Goal: Register for event/course

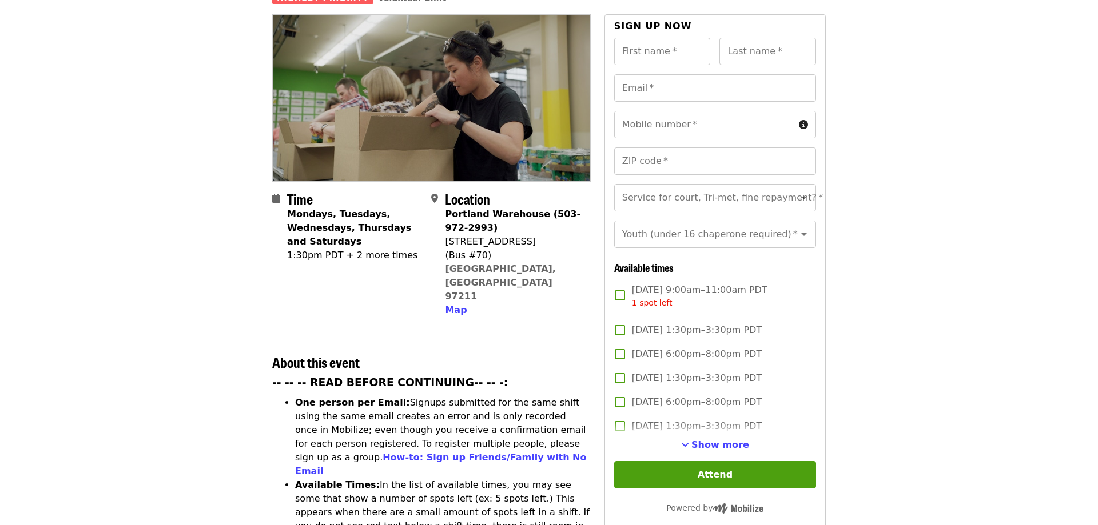
scroll to position [175, 0]
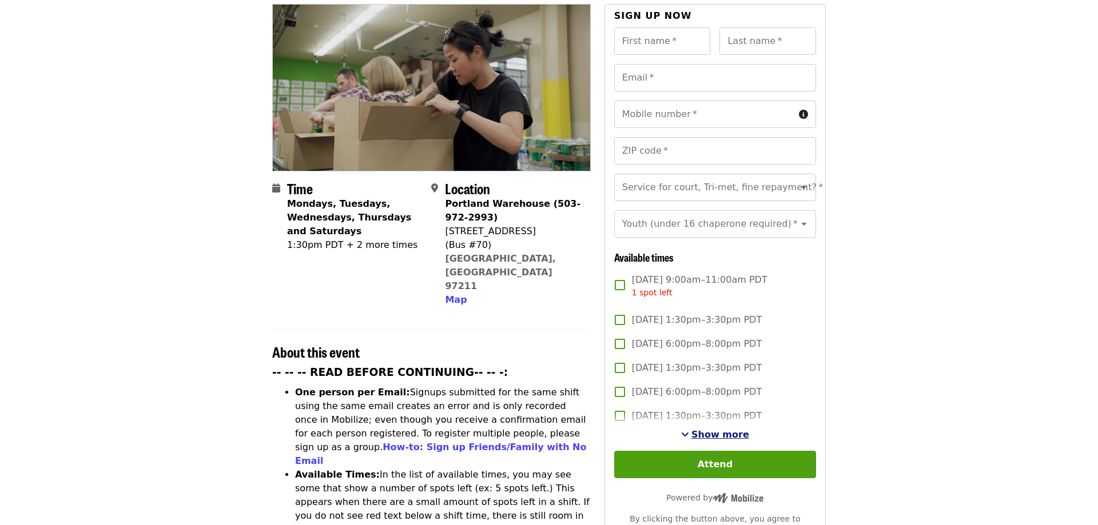
click at [729, 429] on span "Show more" at bounding box center [720, 434] width 58 height 11
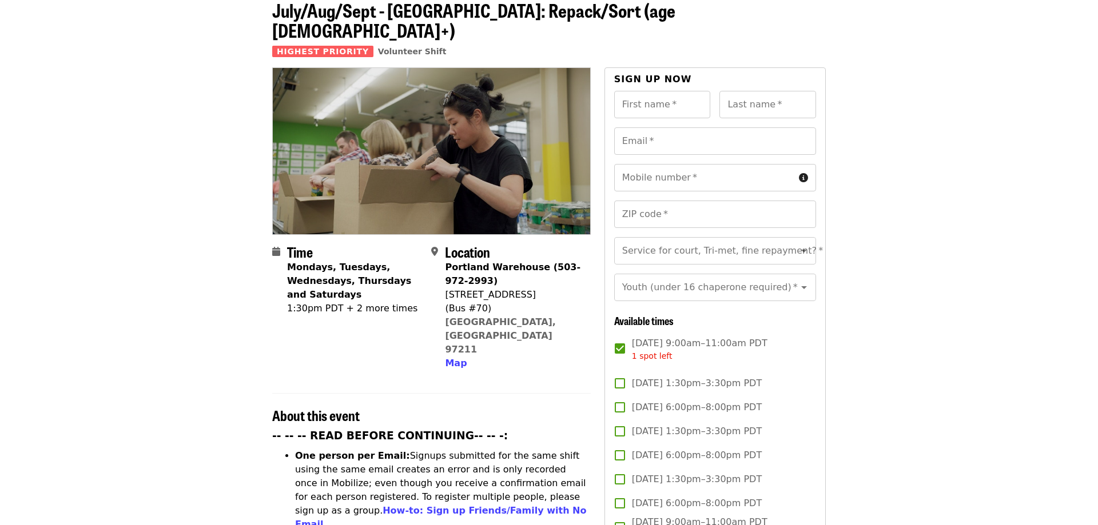
scroll to position [0, 0]
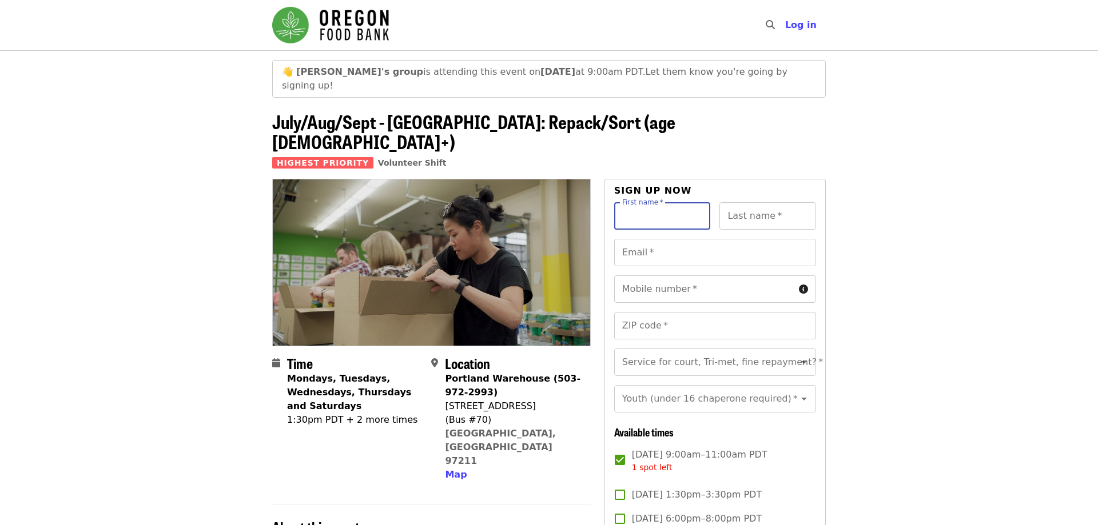
click at [649, 202] on input "First name   *" at bounding box center [662, 215] width 97 height 27
type input "****"
click at [647, 239] on input "Email   *" at bounding box center [715, 252] width 202 height 27
type input "**********"
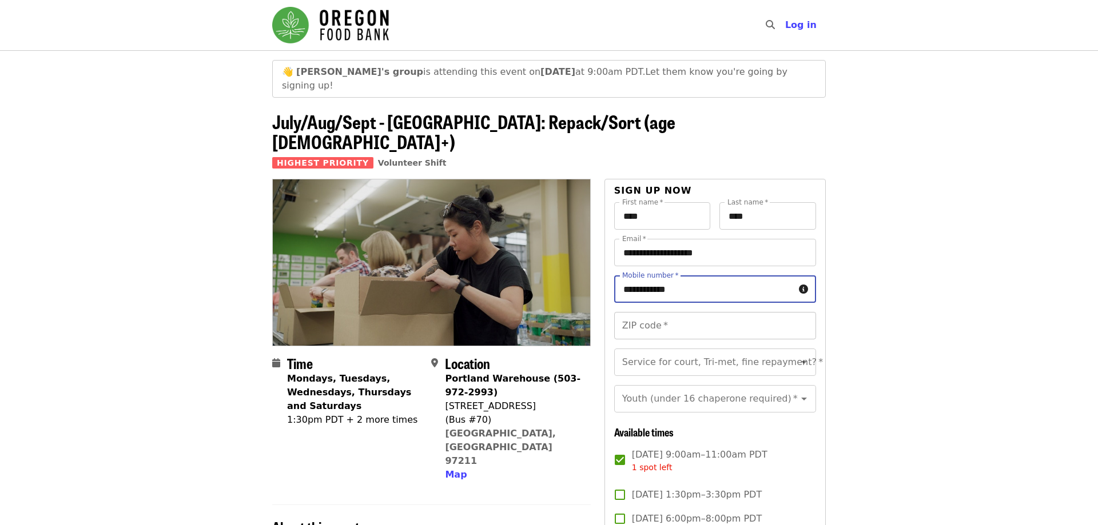
type input "**********"
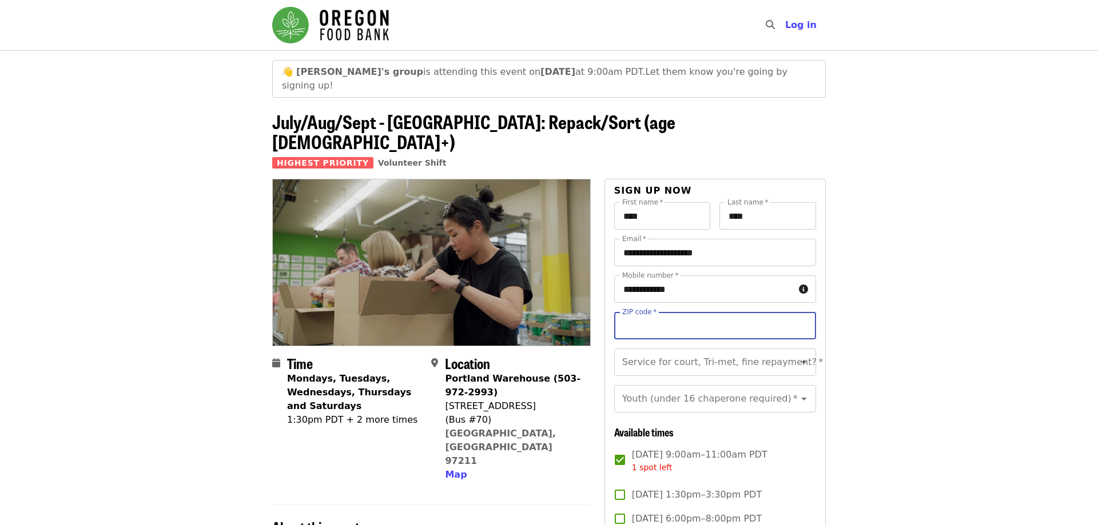
click at [629, 312] on input "ZIP code   *" at bounding box center [715, 325] width 202 height 27
type input "*****"
click at [756, 352] on input "Service for court, Tri-met, fine repayment?   *" at bounding box center [700, 363] width 155 height 22
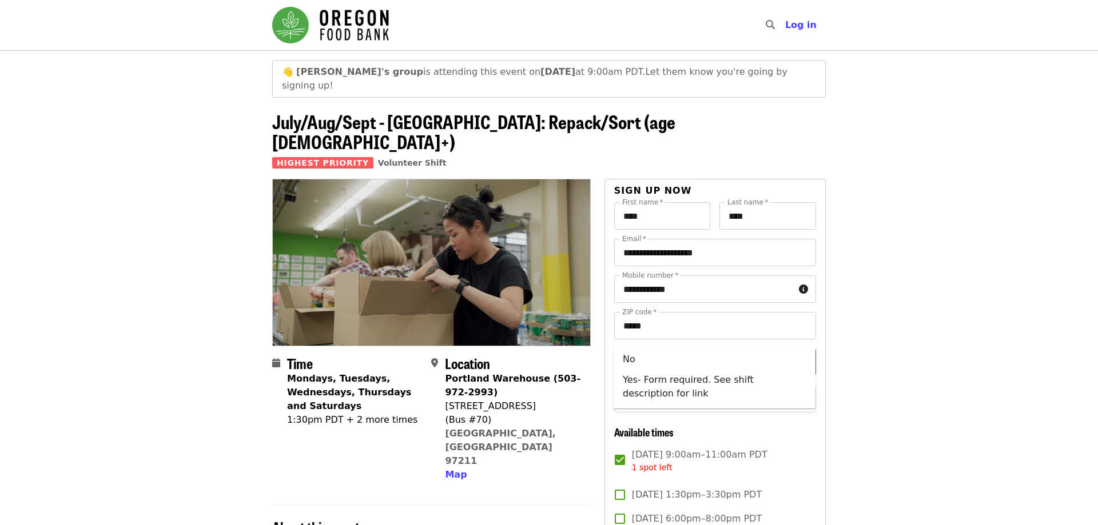
click at [725, 352] on input "Service for court, Tri-met, fine repayment?   *" at bounding box center [700, 363] width 155 height 22
click at [656, 362] on li "No" at bounding box center [714, 359] width 202 height 21
type input "**"
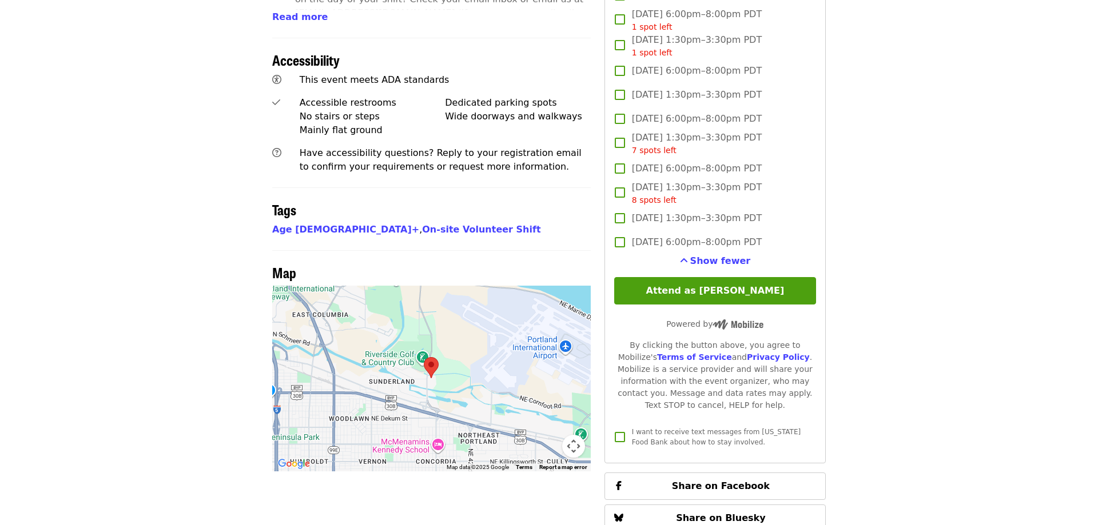
scroll to position [816, 0]
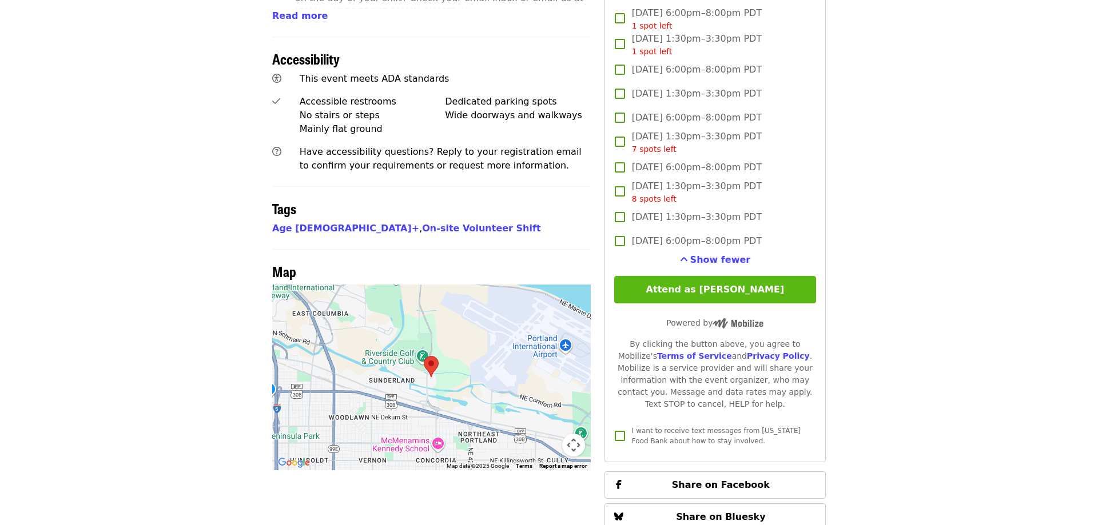
click at [748, 276] on button "Attend as [PERSON_NAME]" at bounding box center [715, 289] width 202 height 27
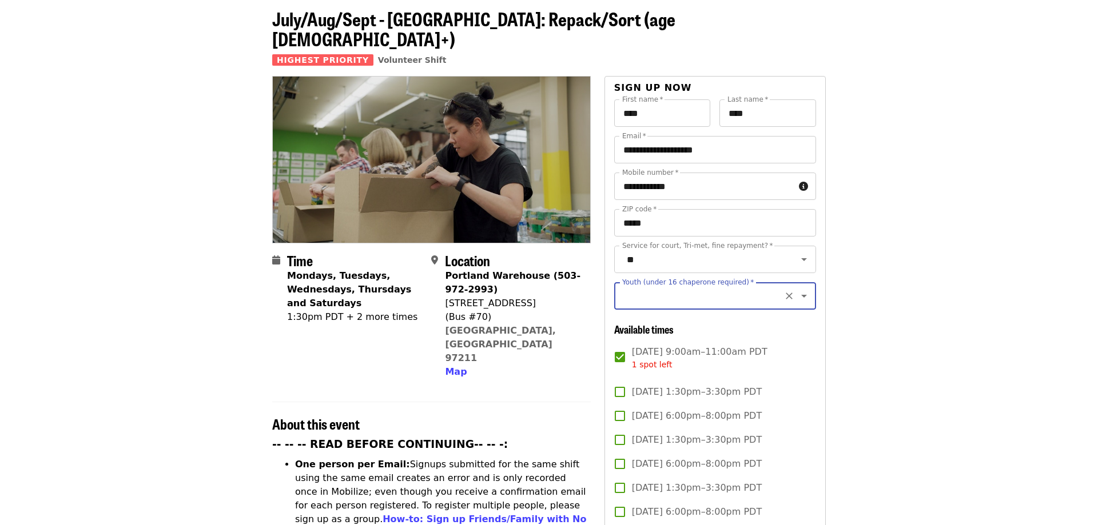
click at [800, 289] on icon "Open" at bounding box center [804, 296] width 14 height 14
click at [673, 298] on li "16 and older" at bounding box center [714, 293] width 202 height 21
type input "**********"
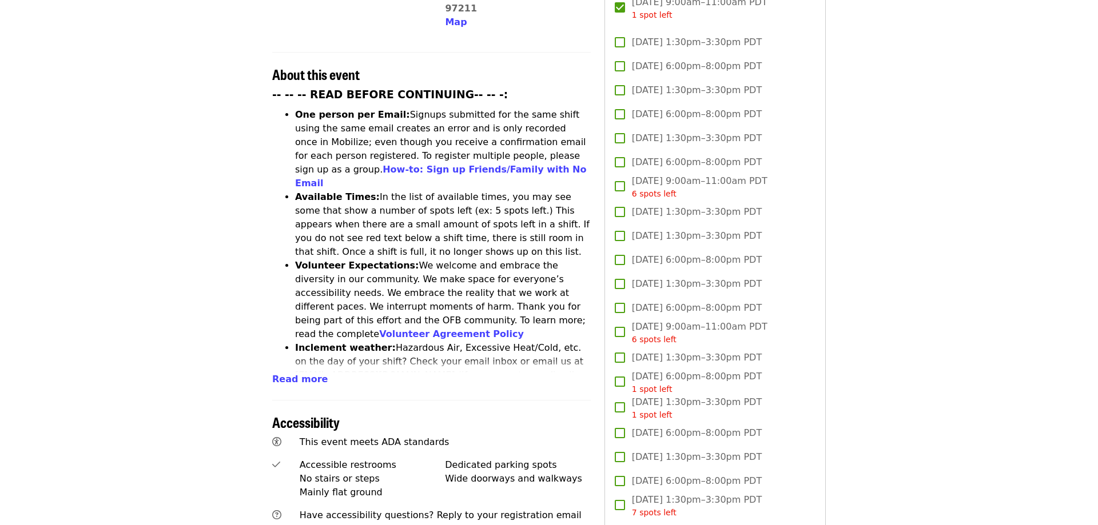
scroll to position [686, 0]
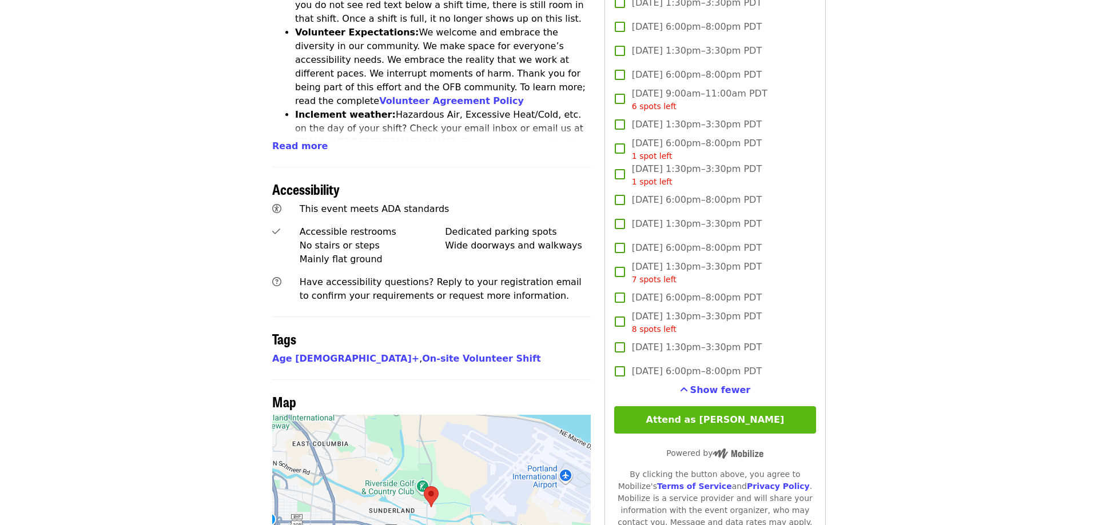
click at [729, 406] on button "Attend as [PERSON_NAME]" at bounding box center [715, 419] width 202 height 27
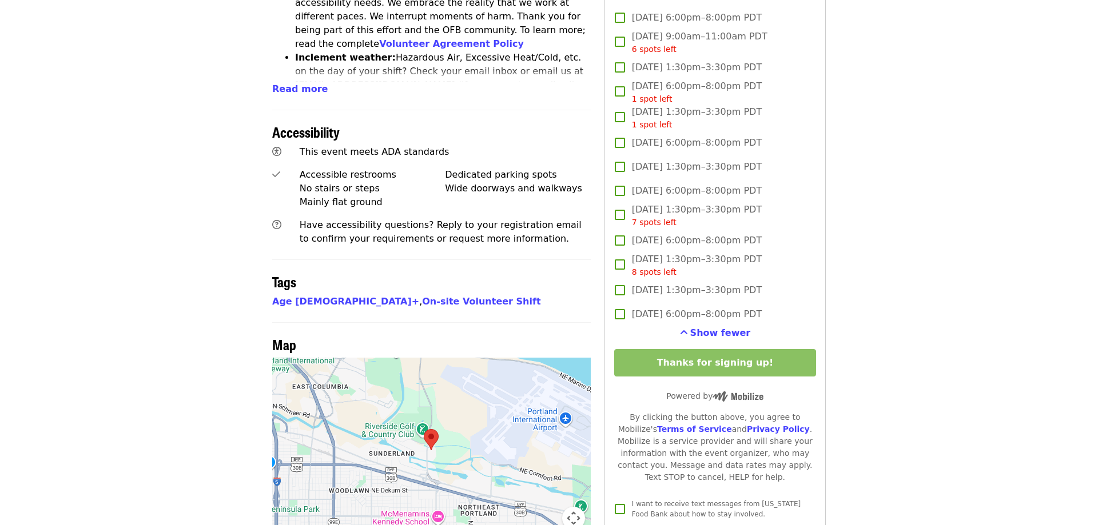
scroll to position [803, 0]
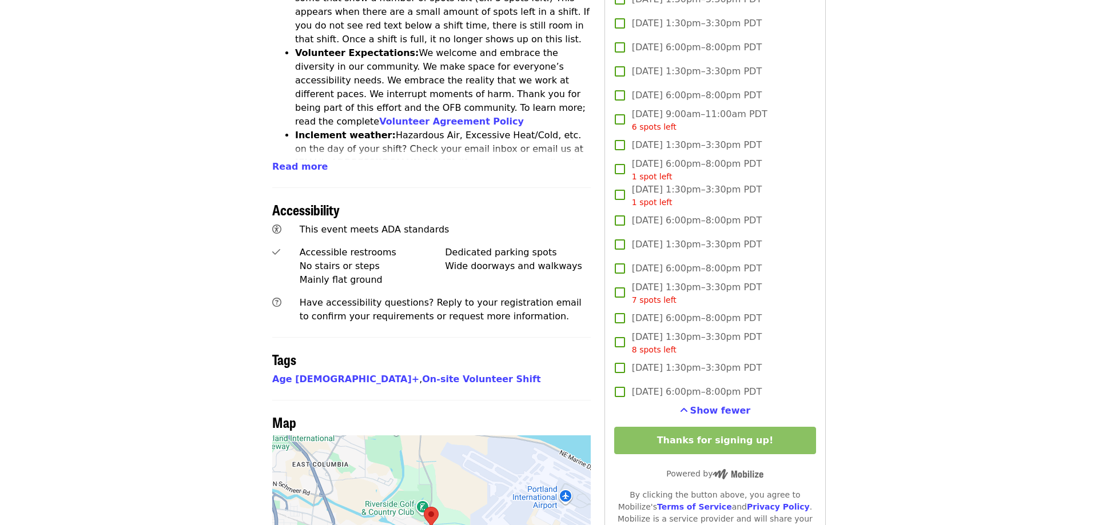
scroll to position [700, 0]
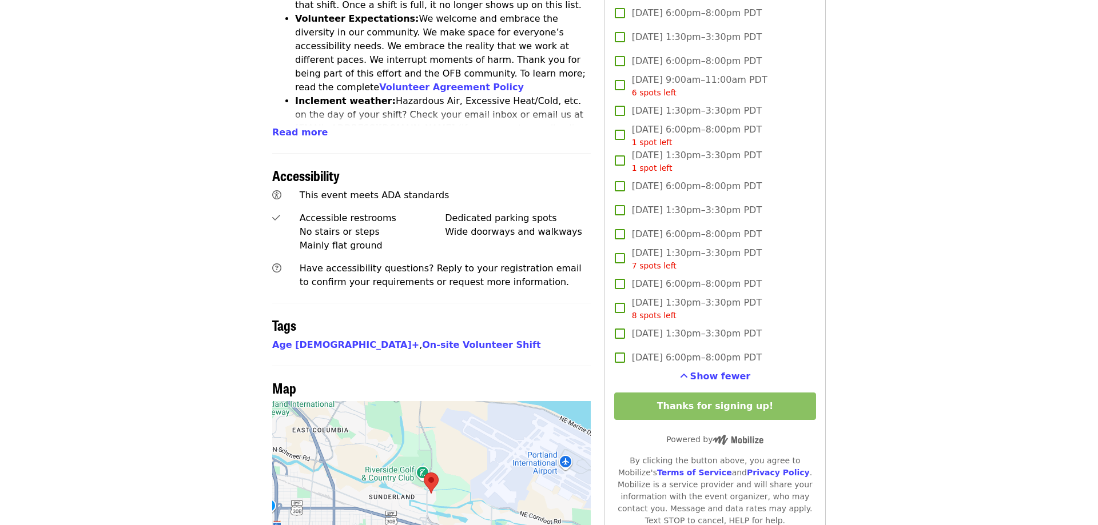
click at [867, 388] on article "👋 Amy's group is attending this event on Thu, Sep 11 at 9:00am PDT. Let them kn…" at bounding box center [549, 62] width 1098 height 1423
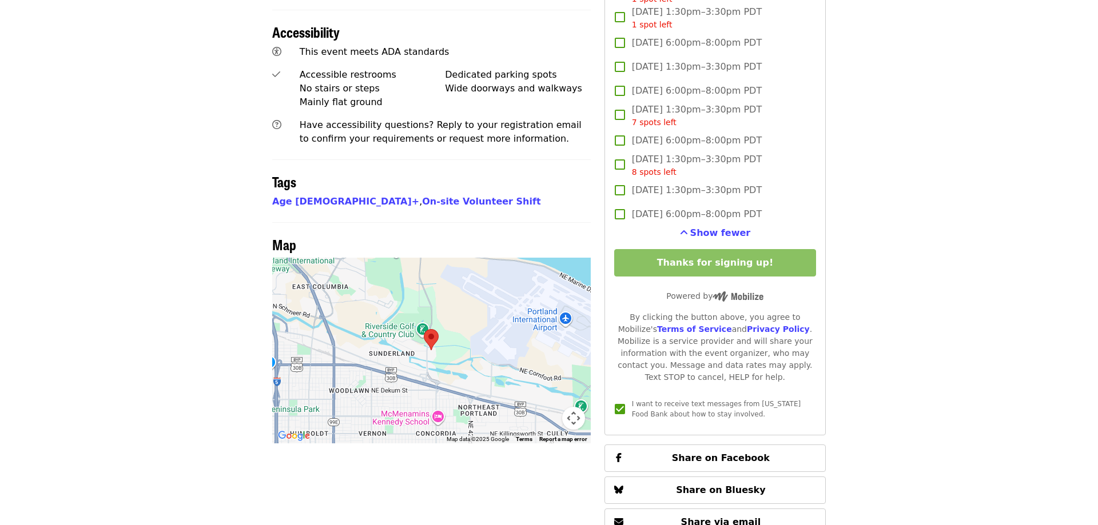
scroll to position [816, 0]
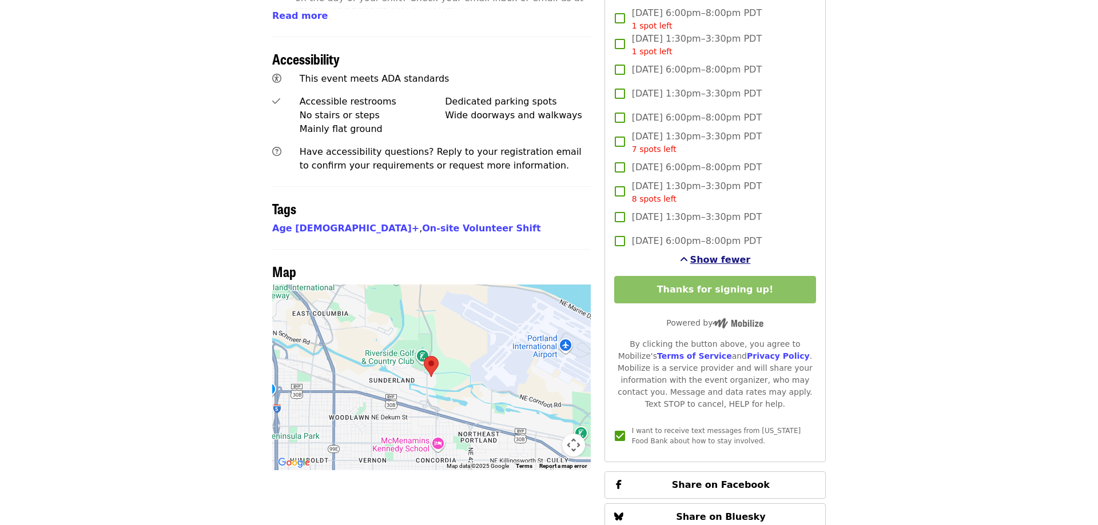
click at [708, 254] on span "Show fewer" at bounding box center [720, 259] width 61 height 11
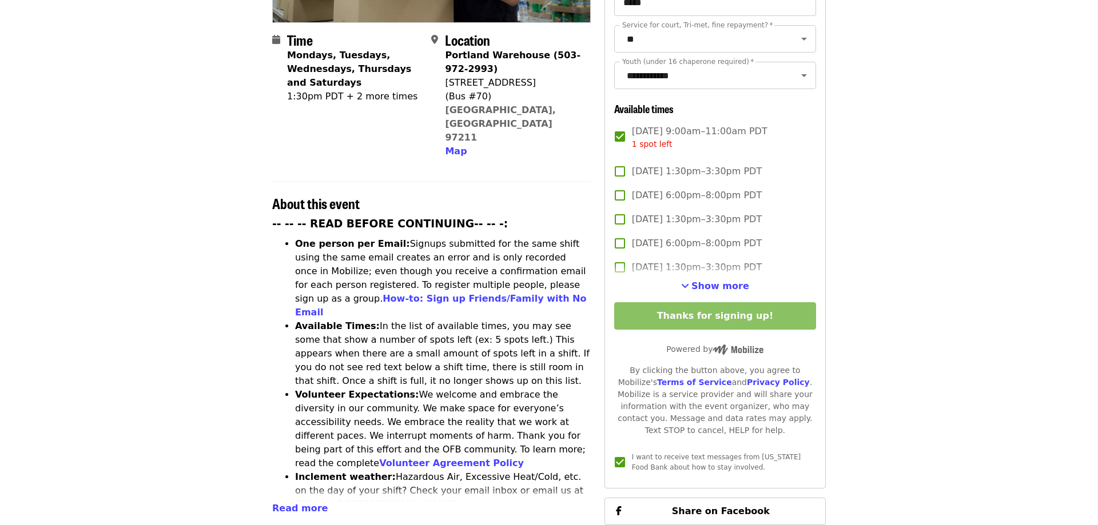
scroll to position [292, 0]
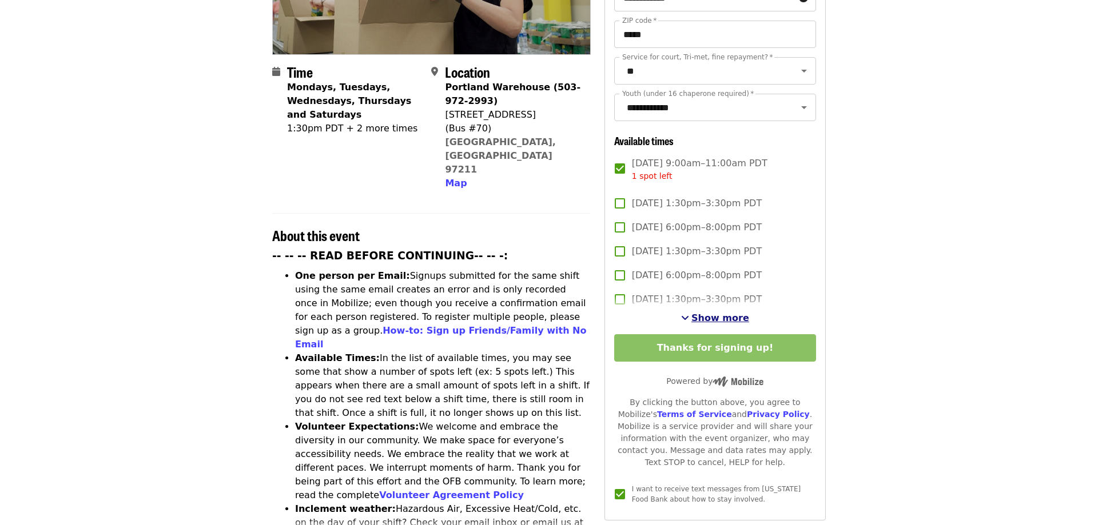
click at [727, 313] on span "Show more" at bounding box center [720, 318] width 58 height 11
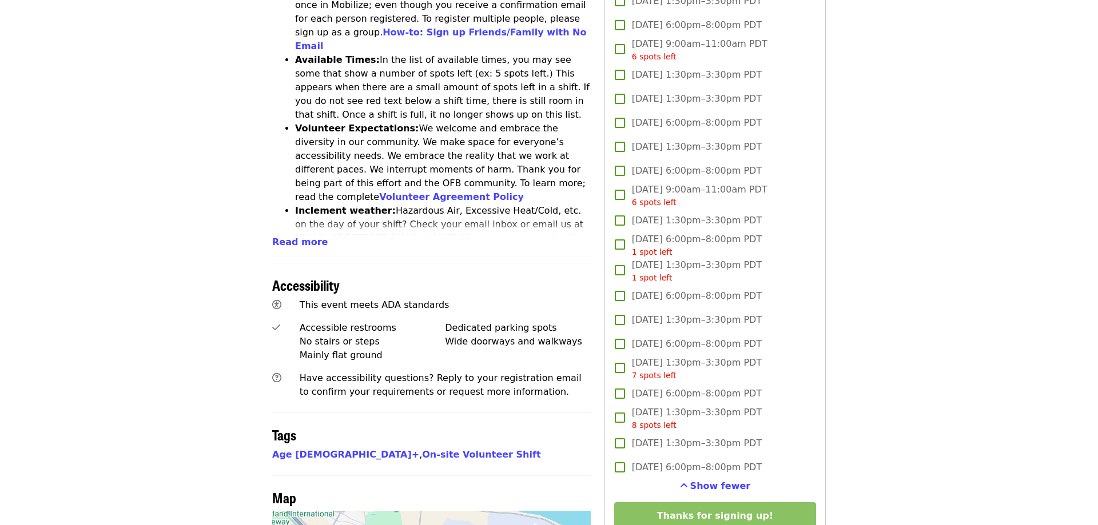
scroll to position [641, 0]
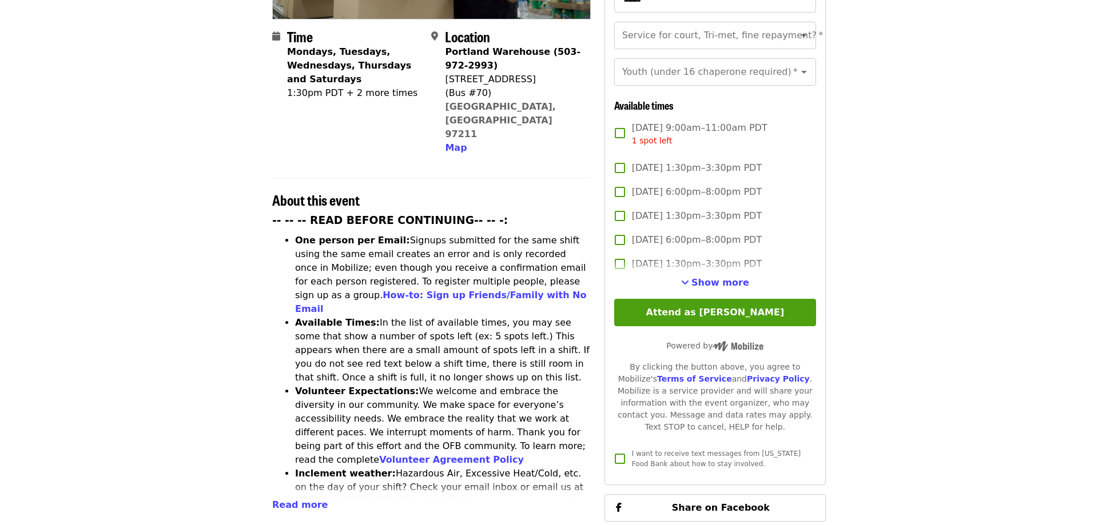
scroll to position [233, 0]
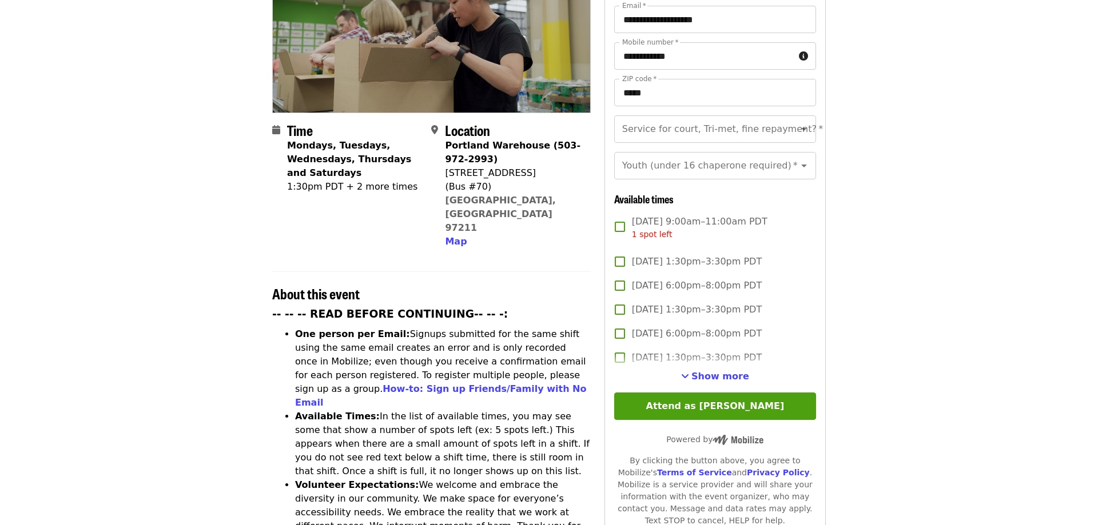
click at [634, 215] on span "[DATE] 9:00am–11:00am PDT 1 spot left" at bounding box center [699, 228] width 135 height 26
click at [732, 393] on button "Attend as [PERSON_NAME]" at bounding box center [715, 406] width 202 height 27
click at [795, 121] on div at bounding box center [796, 129] width 30 height 16
click at [801, 122] on icon "Open" at bounding box center [804, 129] width 14 height 14
click at [674, 135] on li "No" at bounding box center [714, 126] width 202 height 21
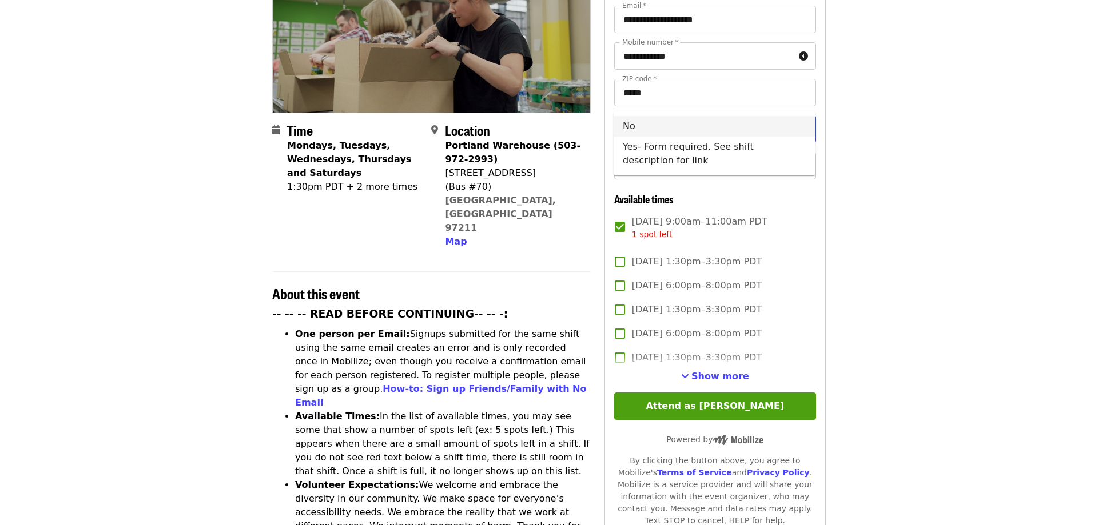
type input "**"
click at [675, 155] on input "Youth (under 16 chaperone required)   *" at bounding box center [700, 166] width 155 height 22
click at [663, 164] on li "16 and older" at bounding box center [714, 163] width 202 height 21
type input "**********"
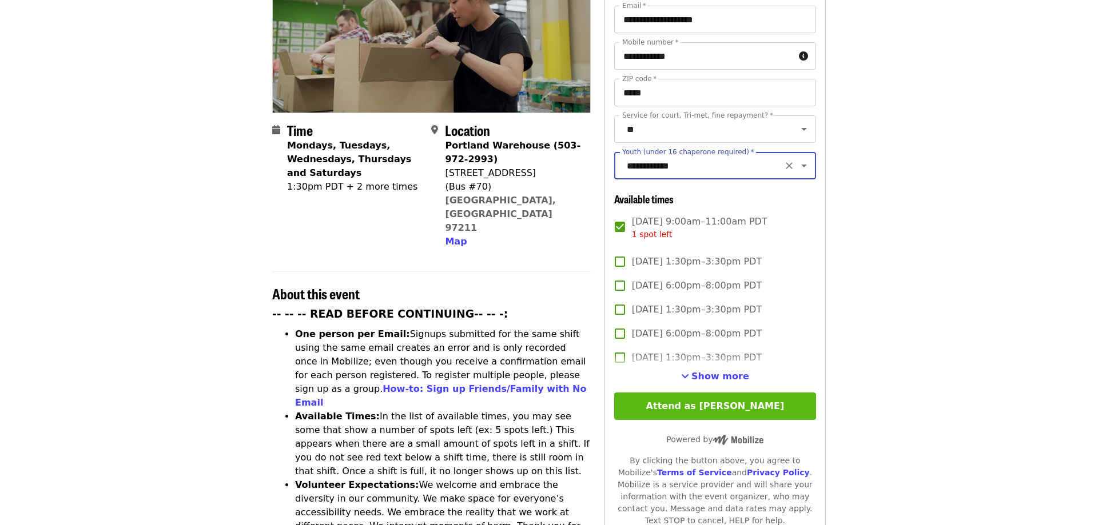
click at [715, 393] on button "Attend as [PERSON_NAME]" at bounding box center [715, 406] width 202 height 27
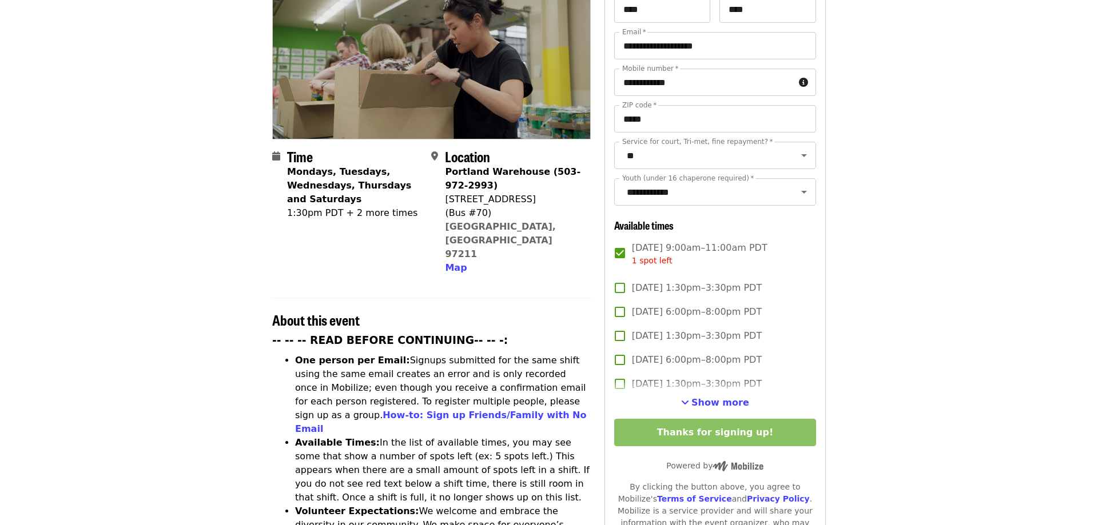
scroll to position [175, 0]
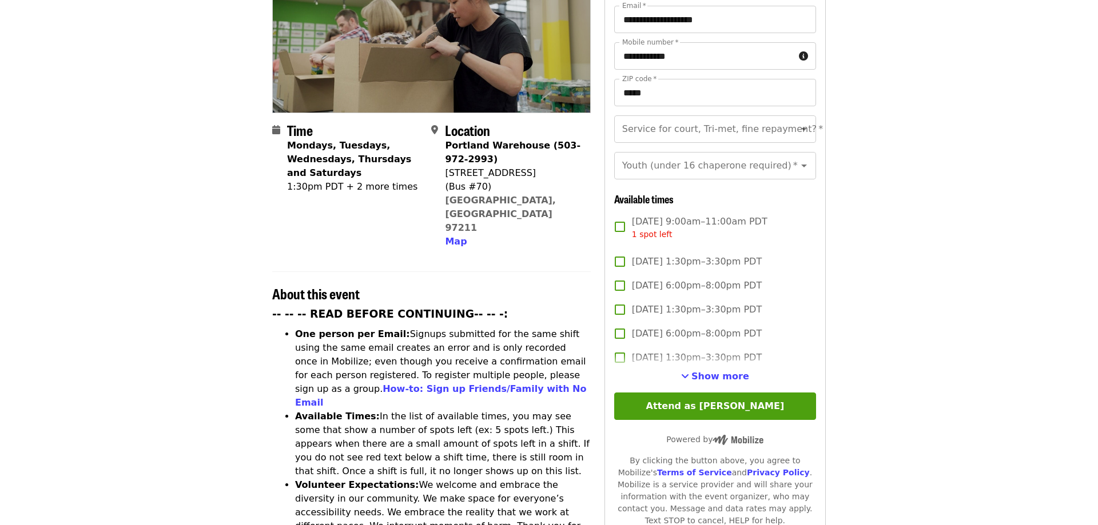
scroll to position [58, 0]
